Goal: Task Accomplishment & Management: Manage account settings

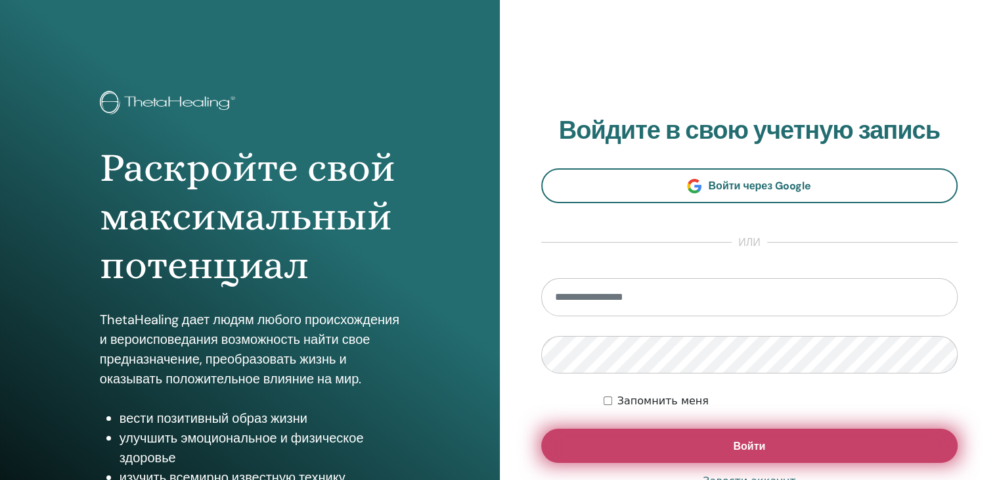
type input "**********"
click at [704, 450] on button "Войти" at bounding box center [749, 445] width 417 height 34
type input "**********"
click at [673, 428] on button "Войти" at bounding box center [749, 445] width 417 height 34
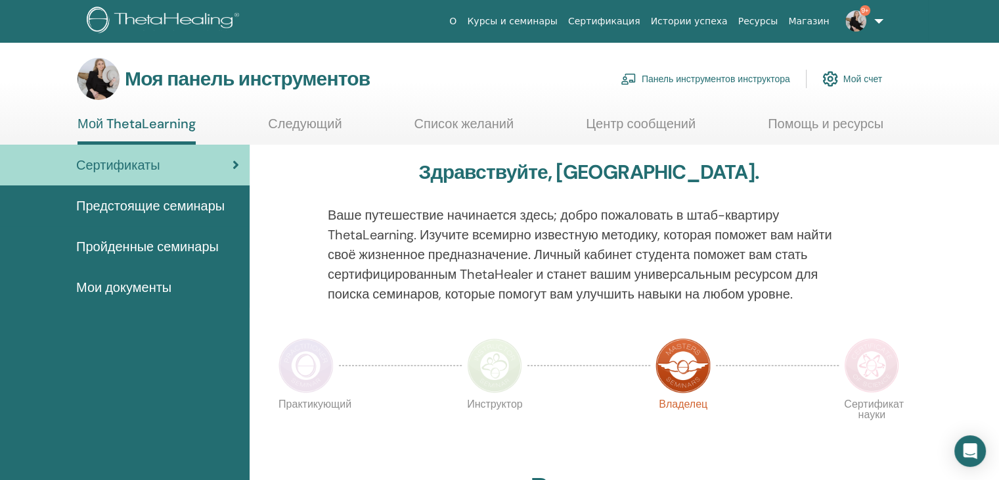
click at [707, 74] on font "Панель инструментов инструктора" at bounding box center [716, 80] width 148 height 12
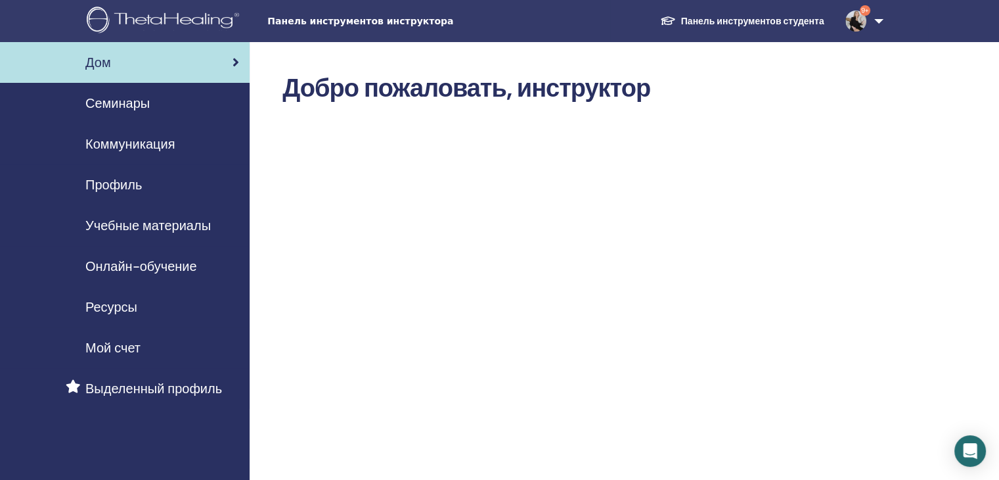
click at [159, 93] on div "Семинары" at bounding box center [125, 103] width 229 height 20
click at [137, 100] on font "Семинары" at bounding box center [117, 103] width 64 height 17
click at [137, 102] on font "Семинары" at bounding box center [117, 103] width 64 height 17
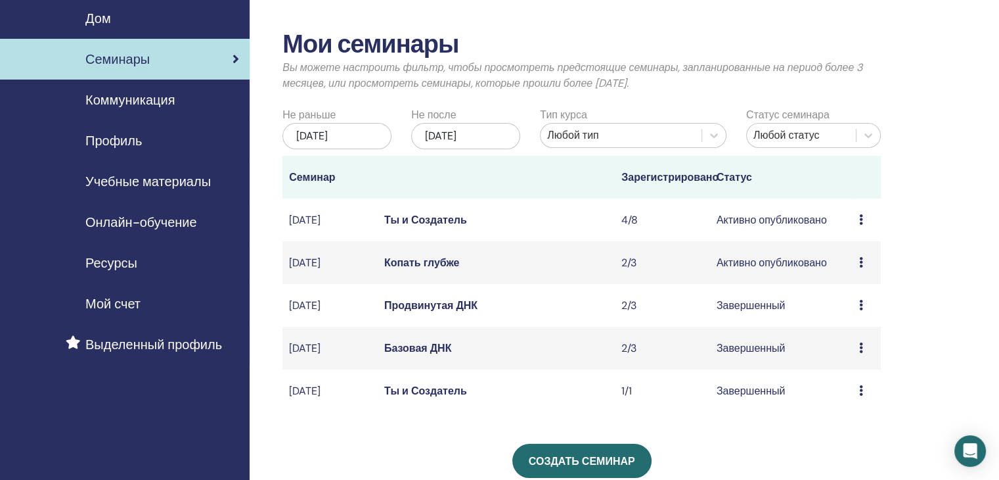
scroll to position [131, 0]
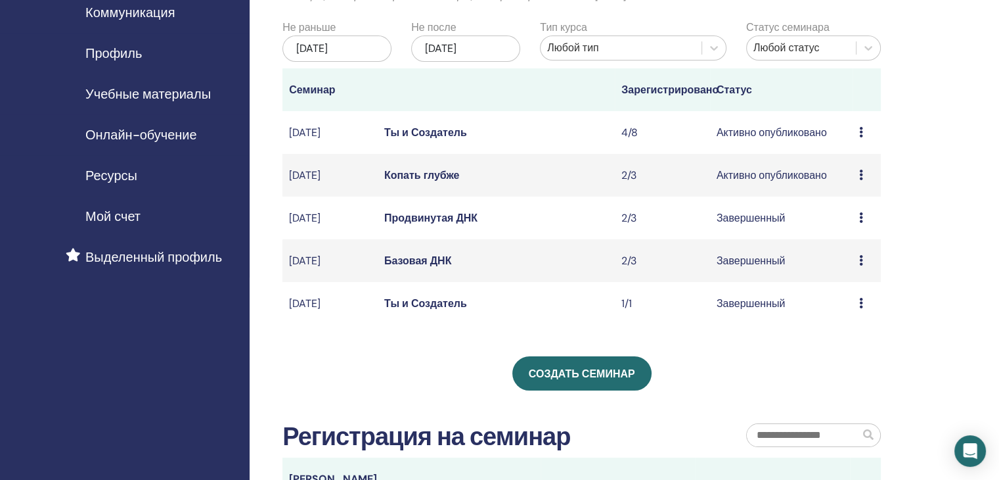
click at [414, 182] on font "Копать глубже" at bounding box center [422, 175] width 76 height 14
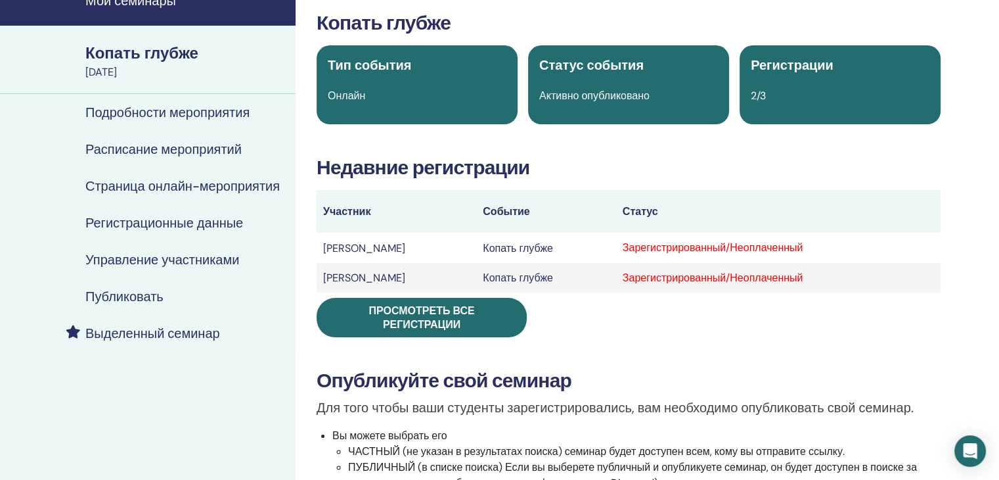
scroll to position [66, 0]
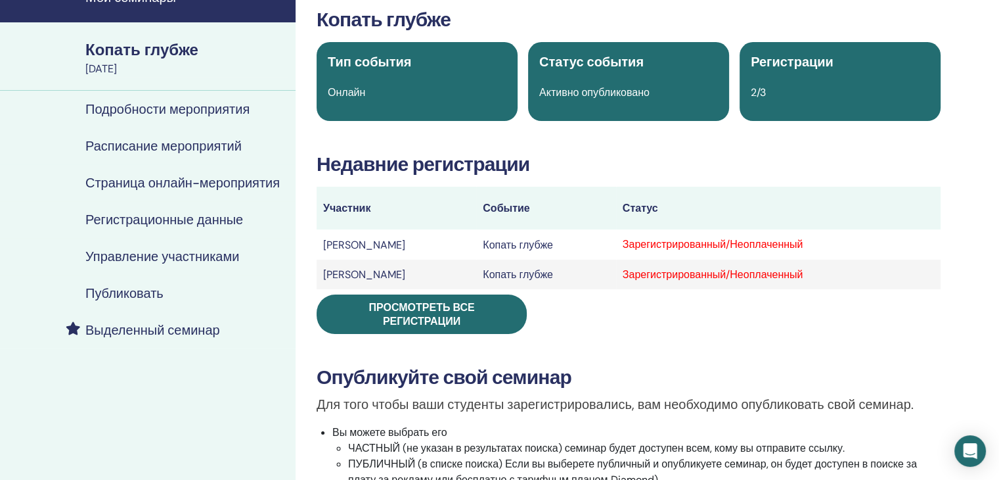
click at [164, 257] on font "Управление участниками" at bounding box center [162, 256] width 154 height 17
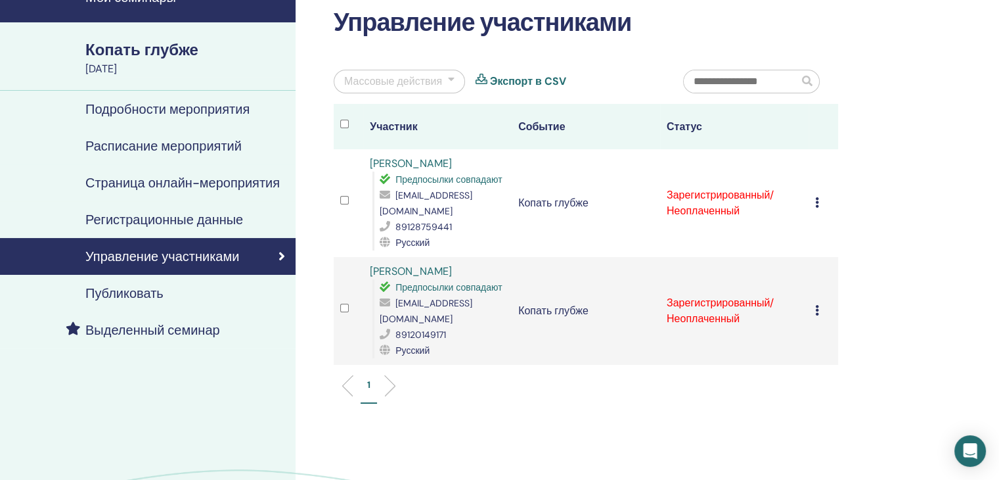
click at [818, 197] on icon at bounding box center [817, 202] width 4 height 11
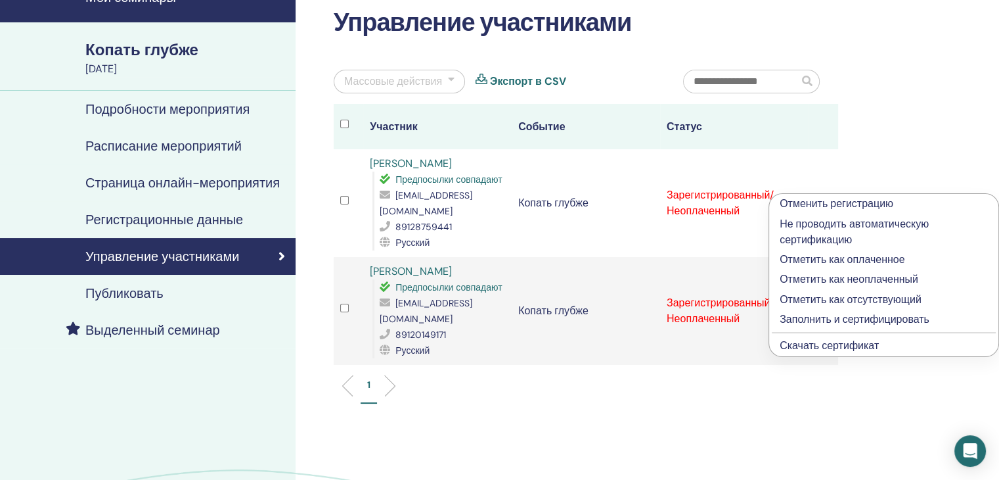
click at [788, 315] on font "Заполнить и сертифицировать" at bounding box center [855, 319] width 150 height 14
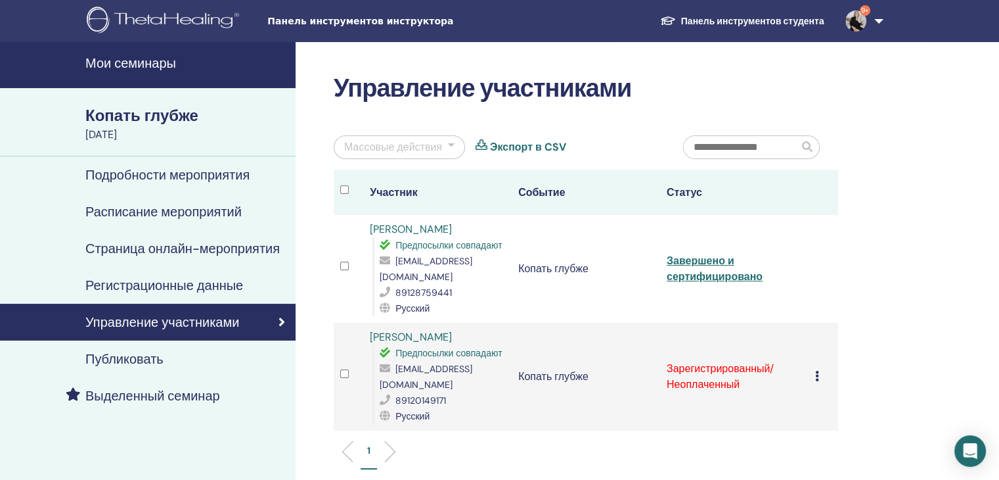
click at [818, 371] on icon at bounding box center [817, 376] width 4 height 11
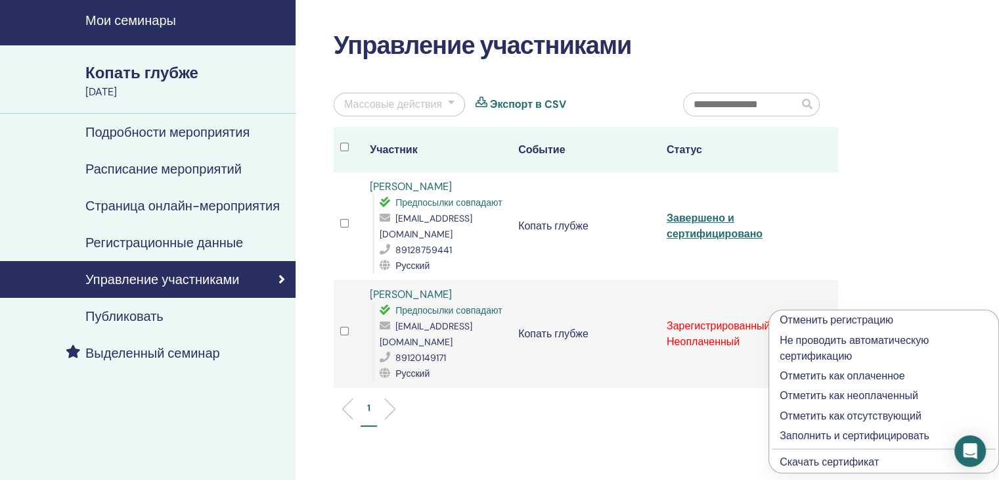
scroll to position [66, 0]
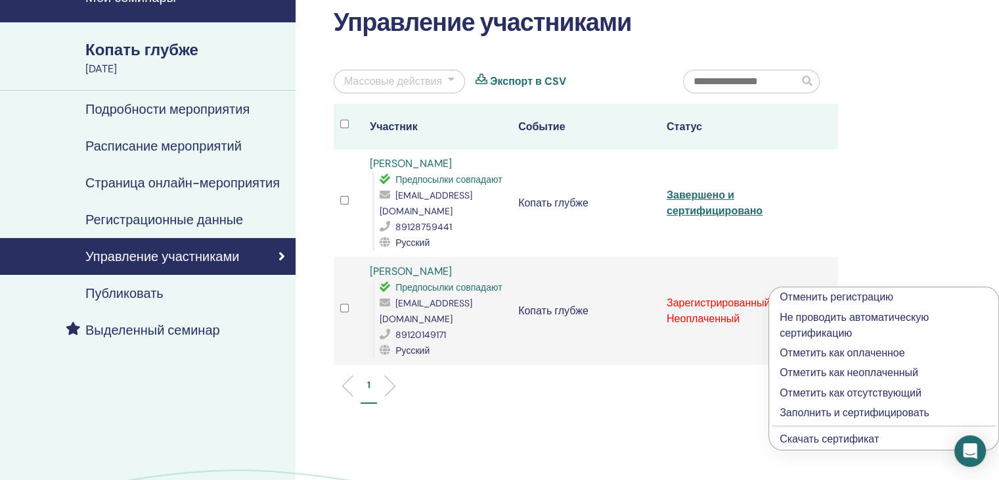
click at [804, 413] on font "Заполнить и сертифицировать" at bounding box center [855, 412] width 150 height 14
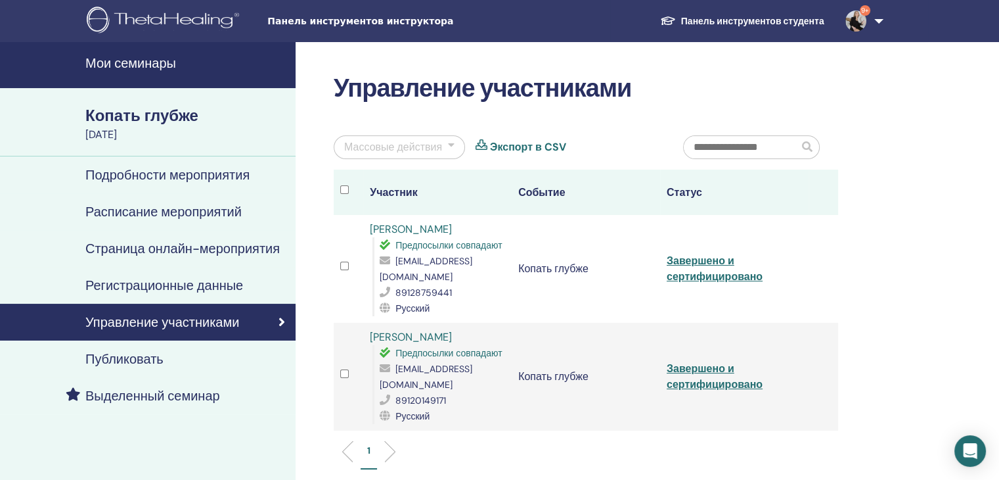
click at [145, 64] on font "Мои семинары" at bounding box center [130, 63] width 91 height 17
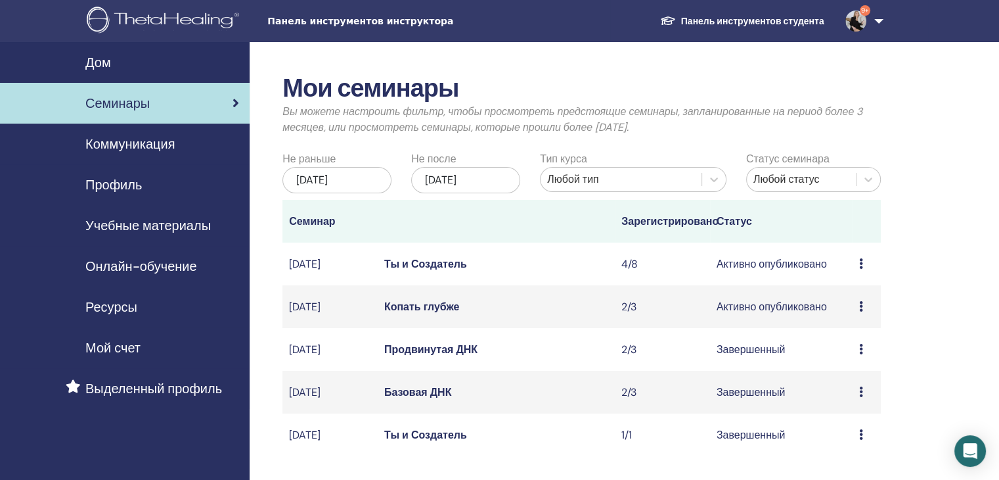
click at [440, 271] on font "Ты и Создатель" at bounding box center [425, 264] width 83 height 14
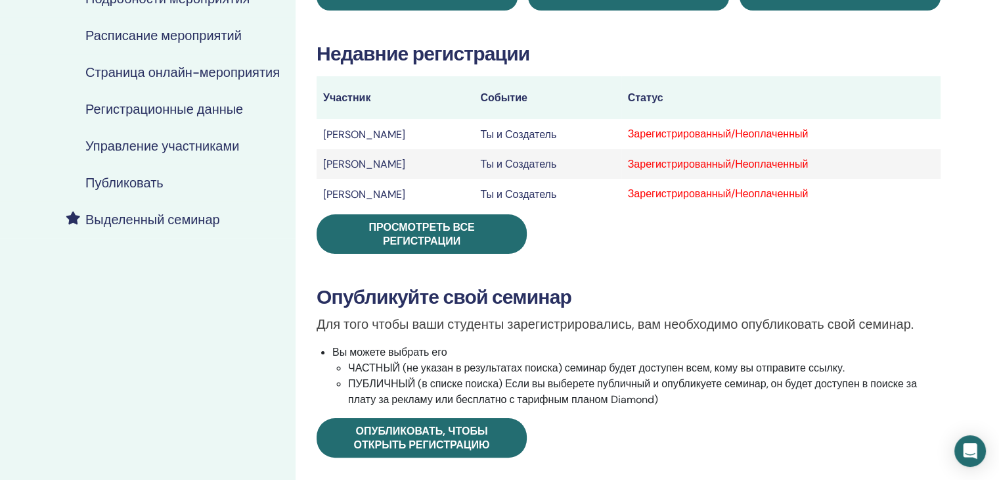
scroll to position [197, 0]
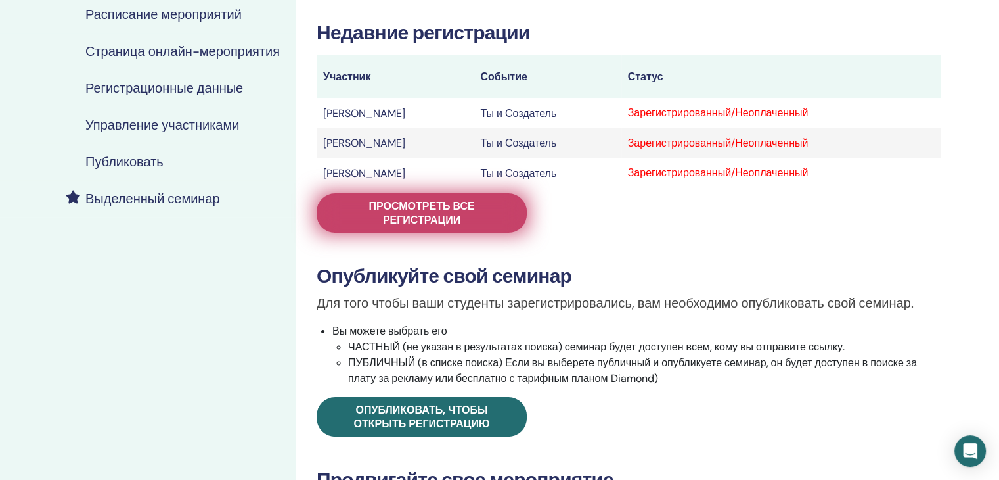
click at [487, 220] on span "Просмотреть все регистрации" at bounding box center [421, 213] width 177 height 28
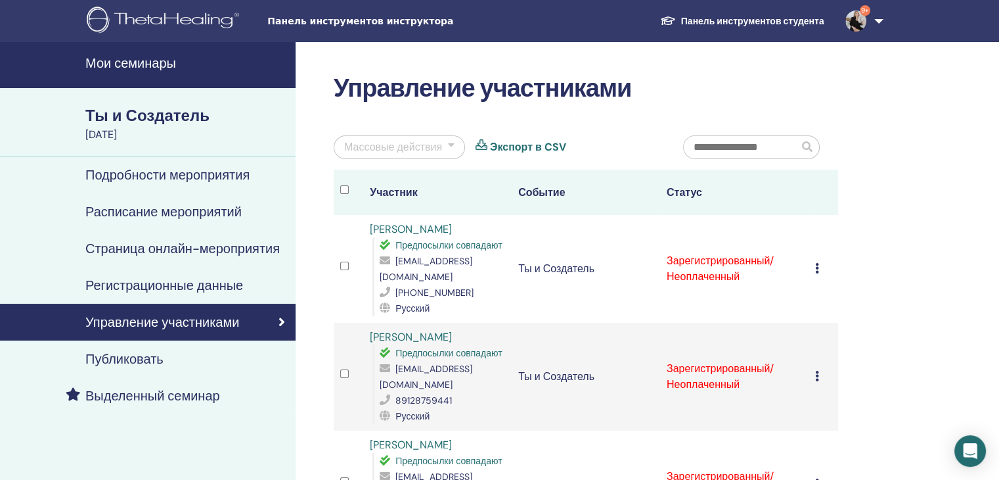
click at [137, 66] on font "Мои семинары" at bounding box center [130, 63] width 91 height 17
